Goal: Check status: Check status

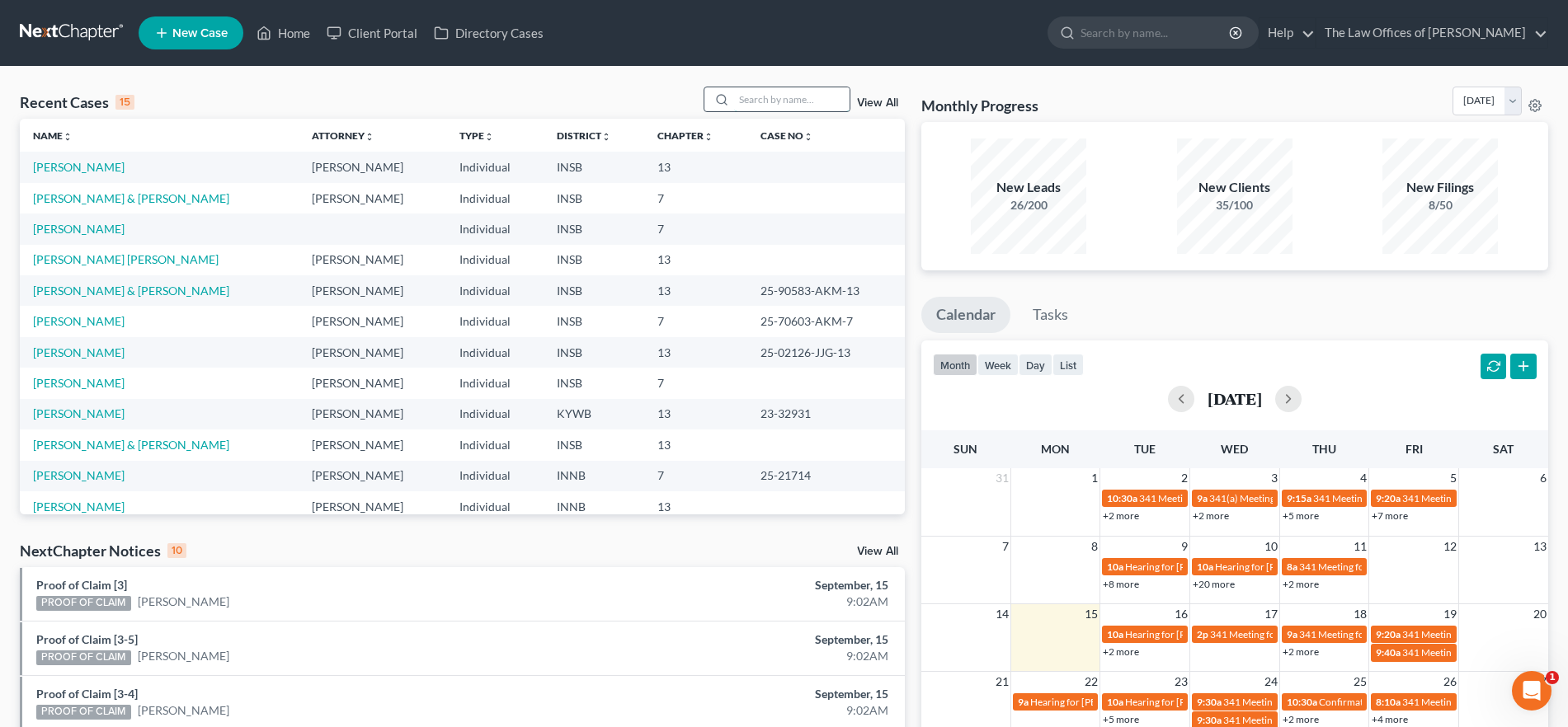
drag, startPoint x: 0, startPoint y: 0, endPoint x: 749, endPoint y: 102, distance: 755.9
click at [751, 101] on input "search" at bounding box center [792, 99] width 116 height 24
type input "[PERSON_NAME]"
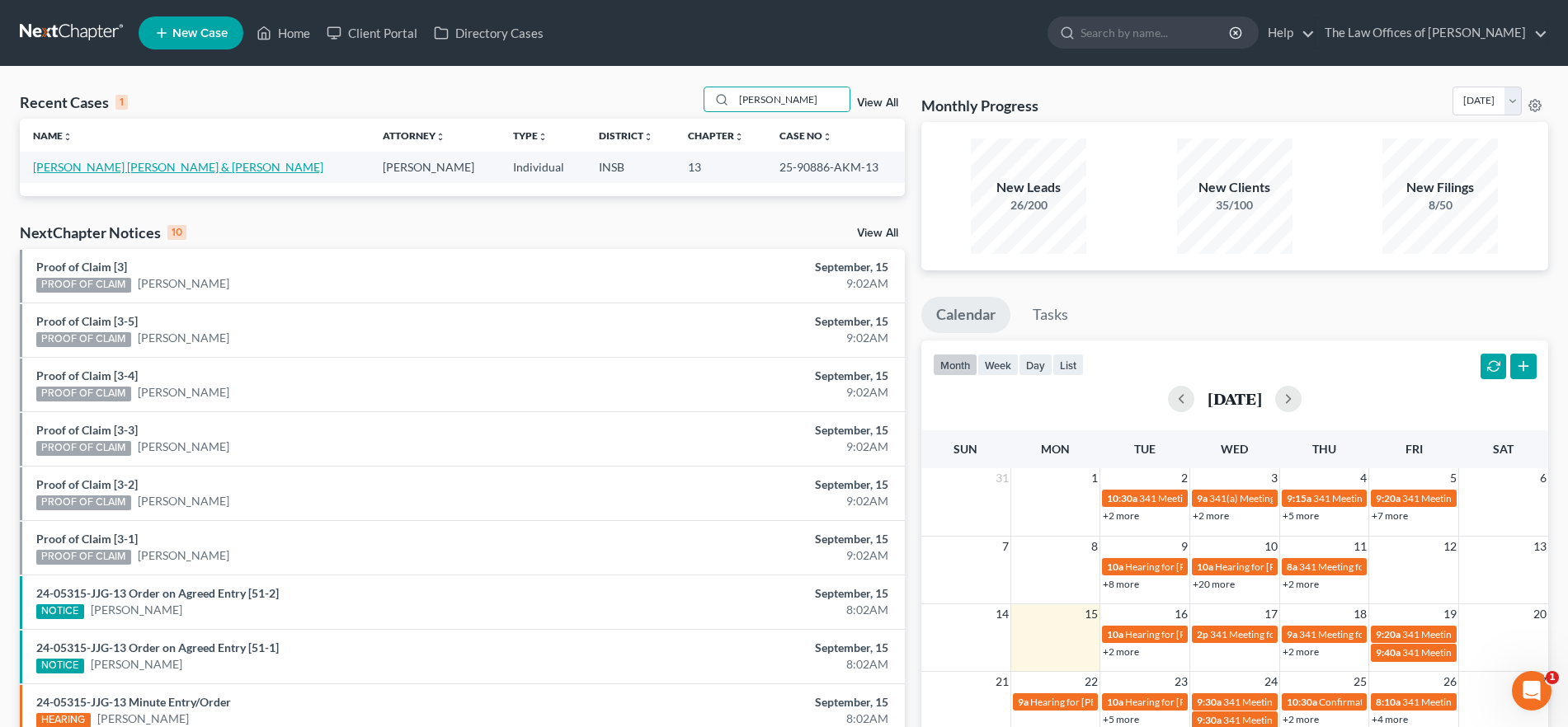
click at [123, 163] on link "[PERSON_NAME] [PERSON_NAME] & [PERSON_NAME]" at bounding box center [178, 167] width 291 height 14
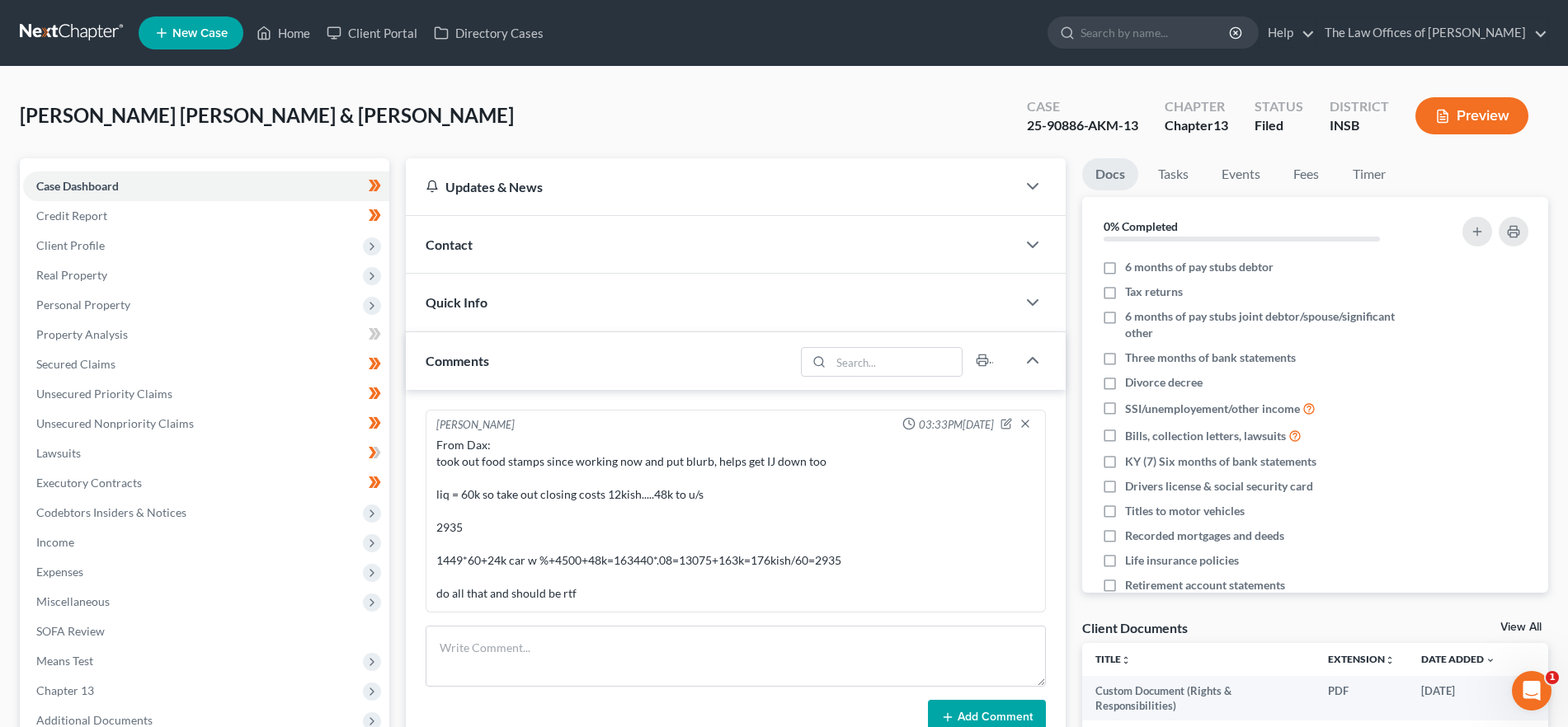
click at [505, 307] on div "Quick Info" at bounding box center [710, 302] width 610 height 57
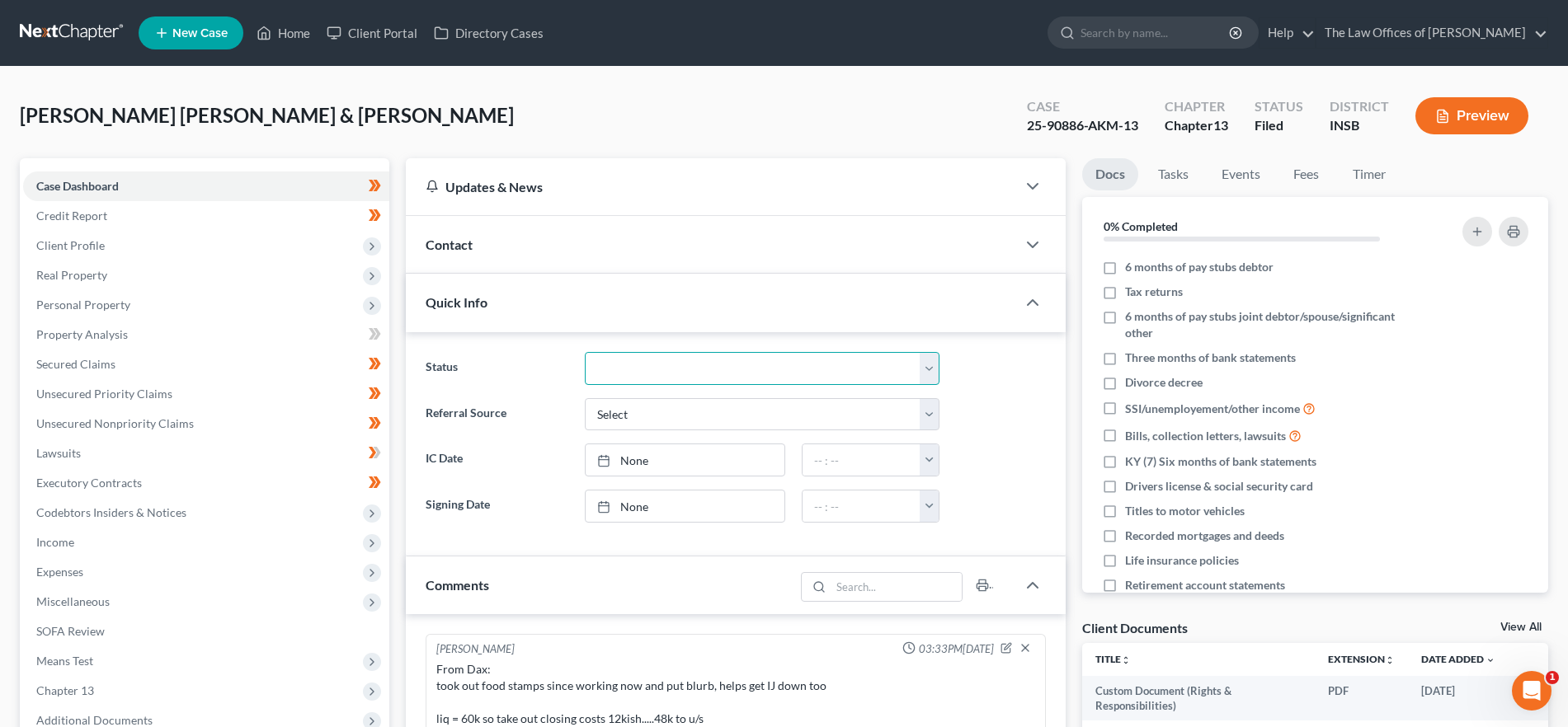
click at [727, 374] on select "Confirmed Discharged Dismissed Filed In Progress Means Test Objection to Confir…" at bounding box center [762, 368] width 355 height 33
select select "8"
click at [585, 352] on select "Confirmed Discharged Dismissed Filed In Progress Means Test Objection to Confir…" at bounding box center [762, 368] width 355 height 33
click at [295, 36] on link "Home" at bounding box center [283, 32] width 70 height 29
